Goal: Communication & Community: Answer question/provide support

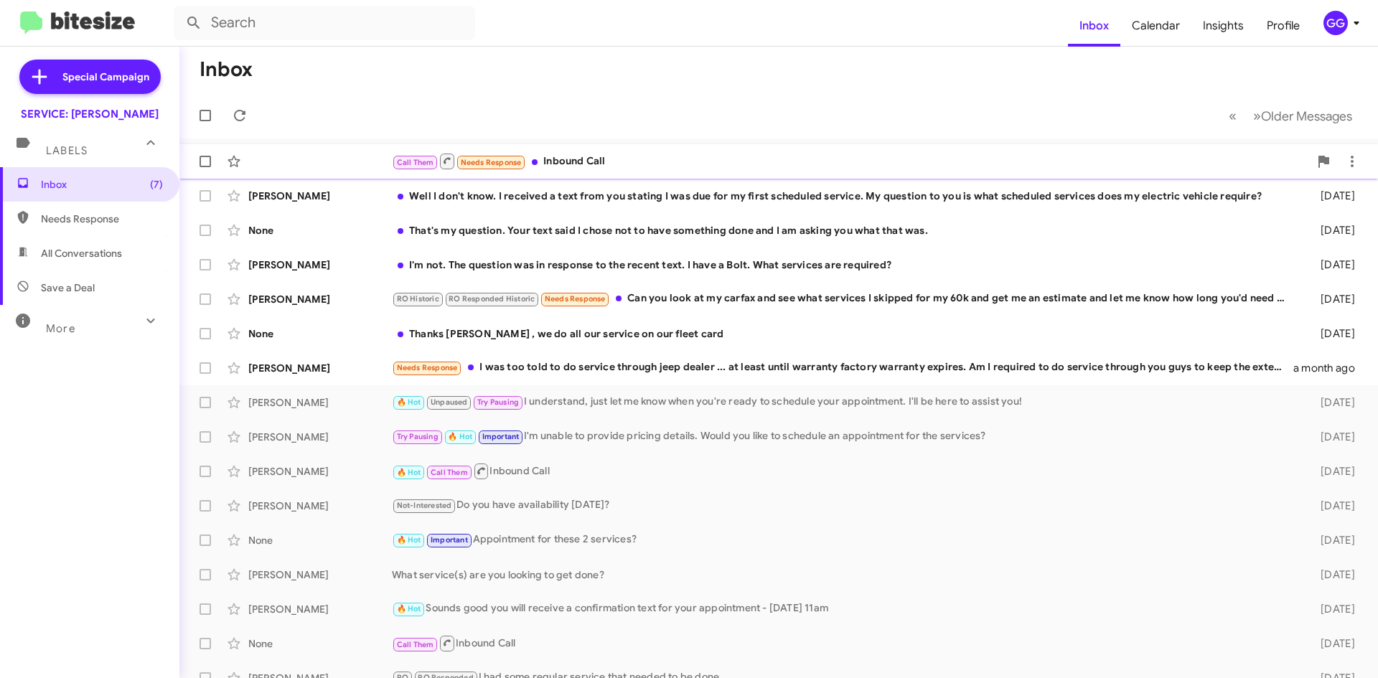
click at [725, 157] on div "Call Them Needs Response Inbound Call" at bounding box center [850, 161] width 917 height 18
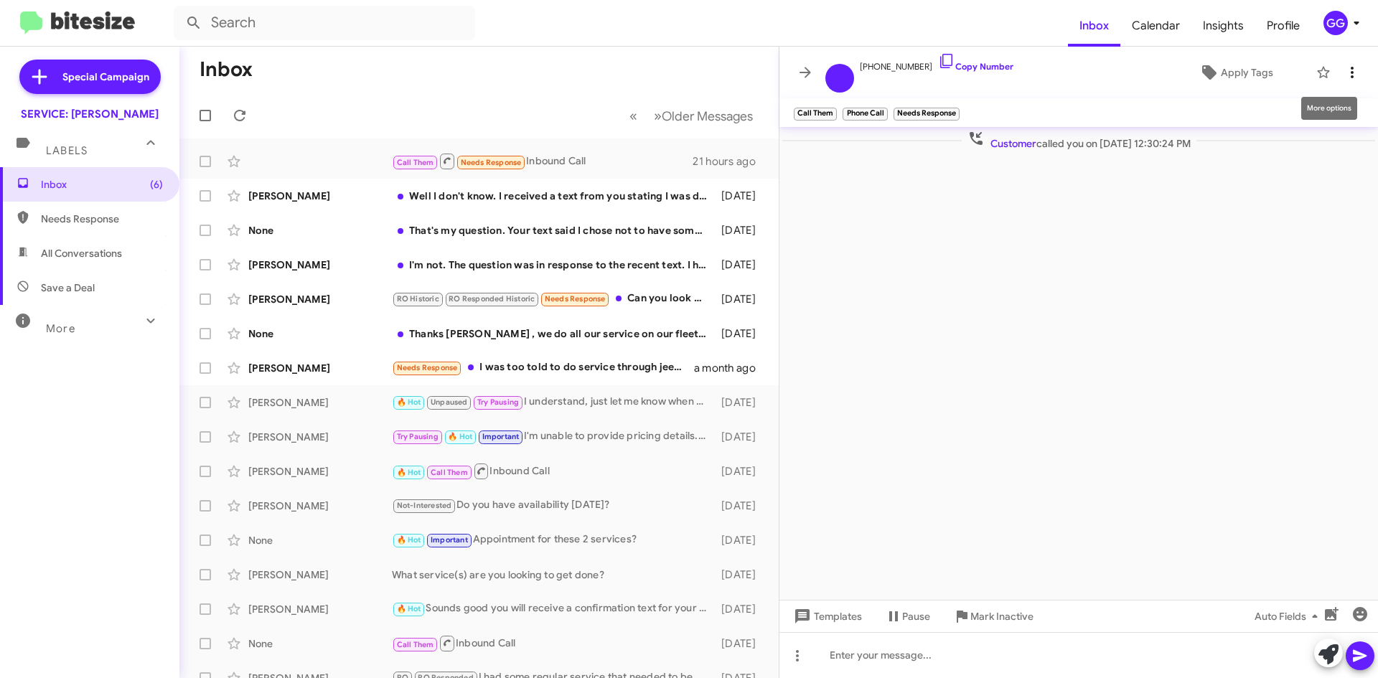
click at [1349, 78] on icon at bounding box center [1352, 72] width 17 height 17
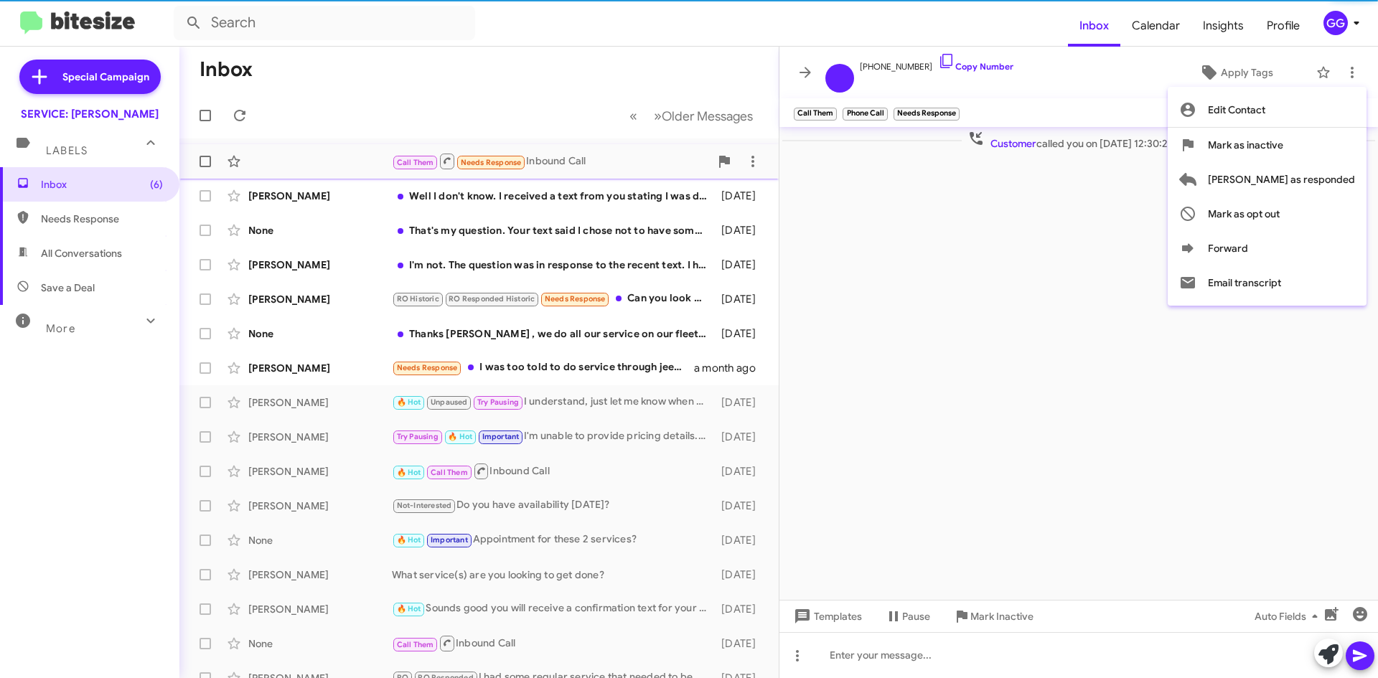
click at [1291, 176] on span "[PERSON_NAME] as responded" at bounding box center [1281, 179] width 147 height 34
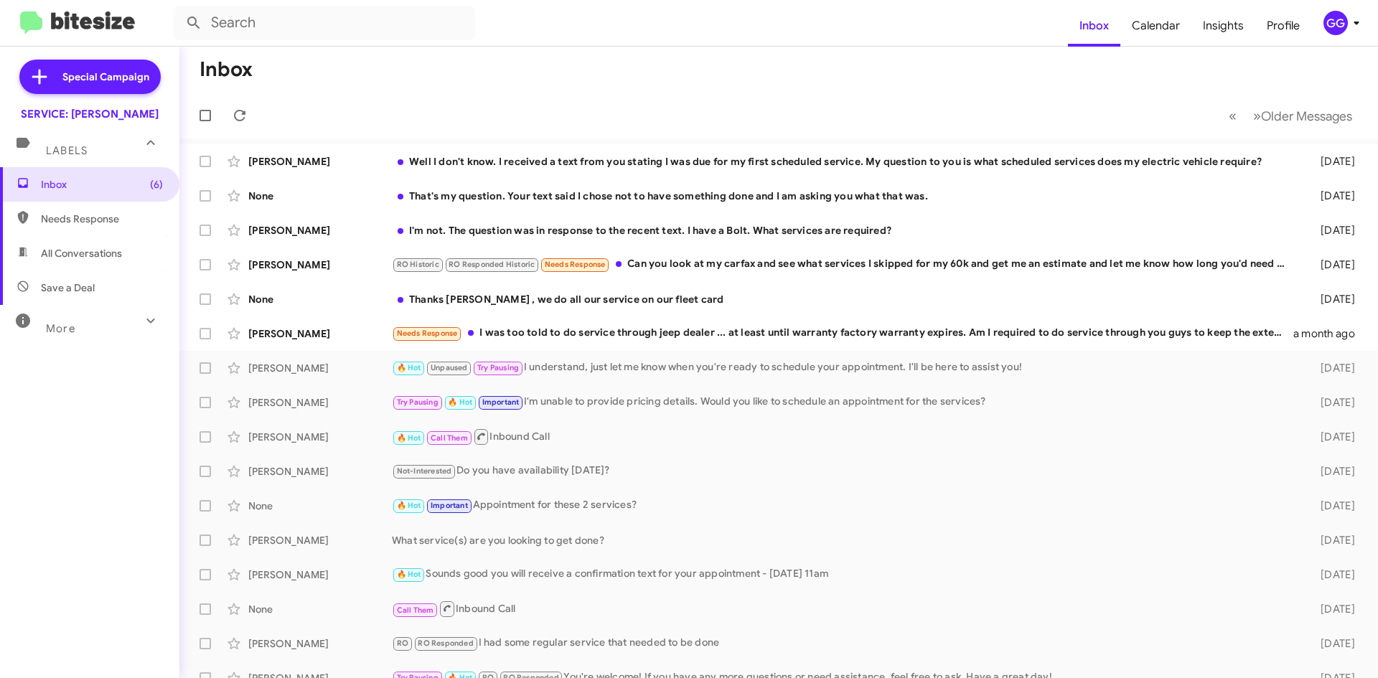
click at [90, 220] on span "Needs Response" at bounding box center [102, 219] width 122 height 14
type input "in:needs-response"
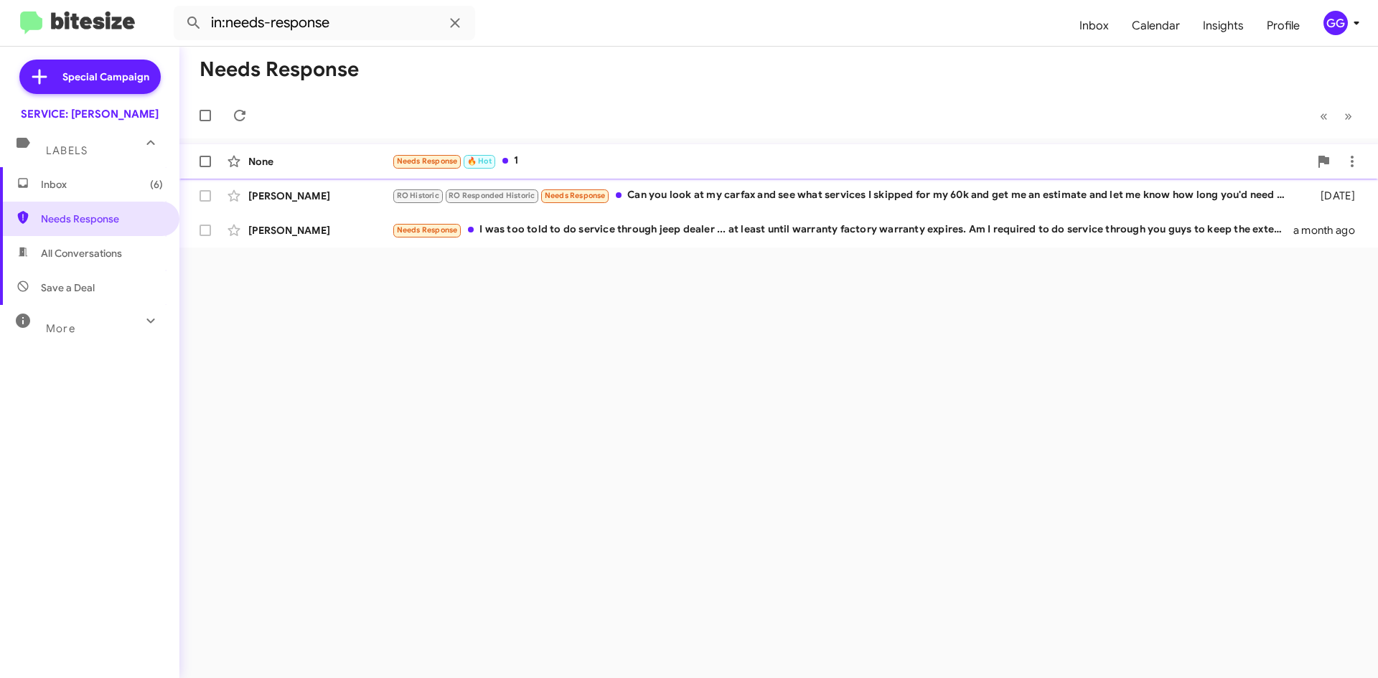
click at [607, 152] on div "None Needs Response 🔥 Hot 1 an hour ago" at bounding box center [779, 161] width 1176 height 29
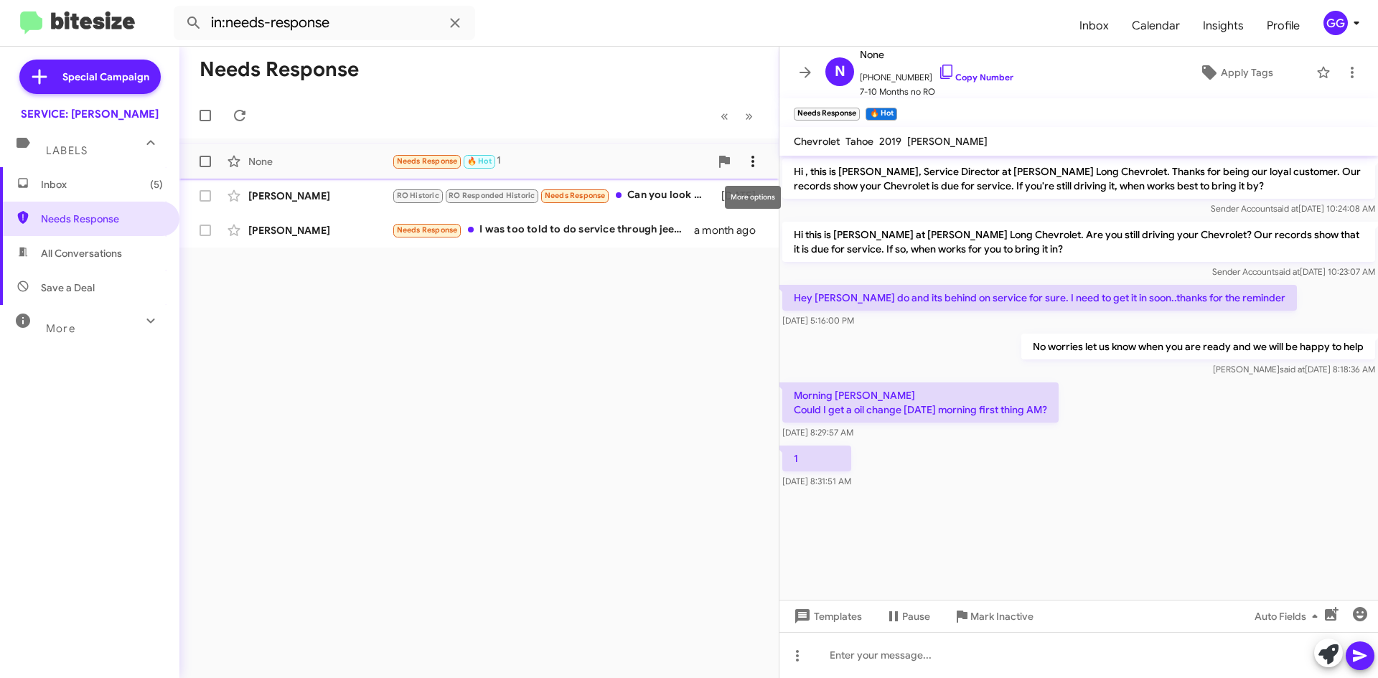
click at [750, 159] on icon at bounding box center [752, 161] width 17 height 17
click at [681, 198] on span "Mark as unread" at bounding box center [645, 199] width 72 height 34
click at [102, 184] on span "Inbox (6)" at bounding box center [102, 184] width 122 height 14
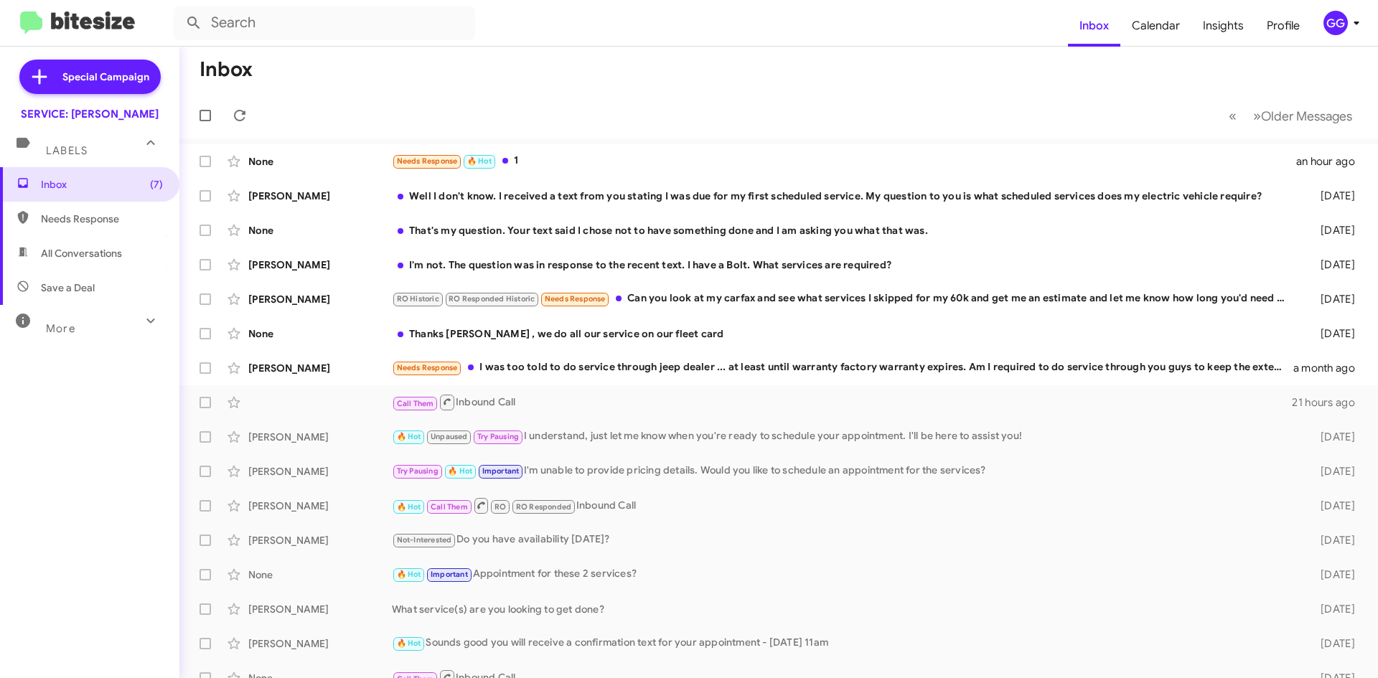
click at [36, 220] on span "Needs Response" at bounding box center [89, 219] width 179 height 34
type input "in:needs-response"
